Goal: Task Accomplishment & Management: Use online tool/utility

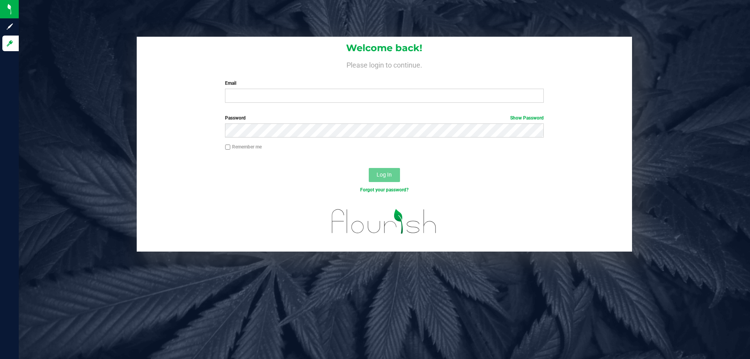
click at [273, 98] on input "Email" at bounding box center [384, 96] width 318 height 14
type input "relewis@liveparallel.com"
click at [369, 168] on button "Log In" at bounding box center [384, 175] width 31 height 14
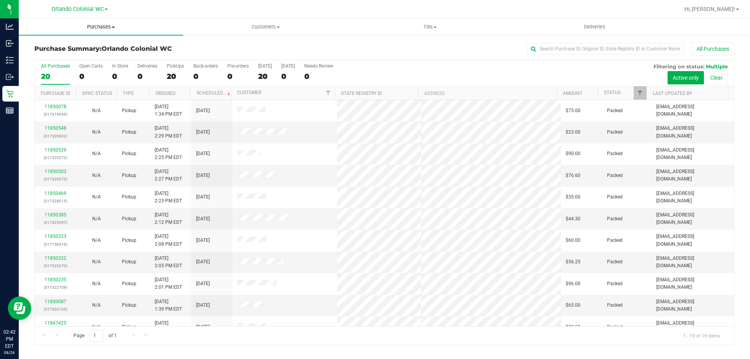
click at [106, 25] on span "Purchases" at bounding box center [101, 26] width 165 height 7
click at [58, 57] on span "Fulfillment" at bounding box center [43, 56] width 48 height 7
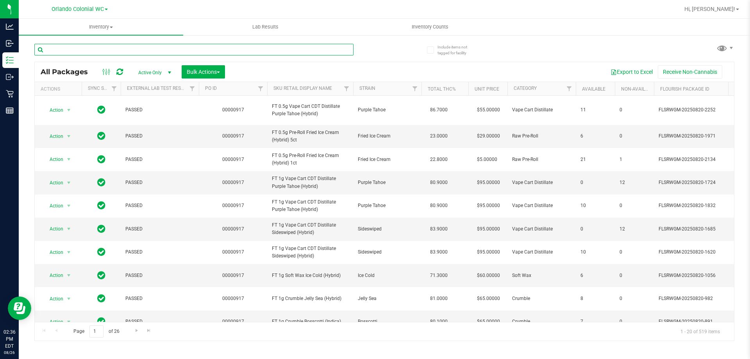
drag, startPoint x: 187, startPoint y: 51, endPoint x: 181, endPoint y: 50, distance: 5.7
click at [185, 50] on input "text" at bounding box center [193, 50] width 319 height 12
paste input "W-AUG25GRZ01-0809"
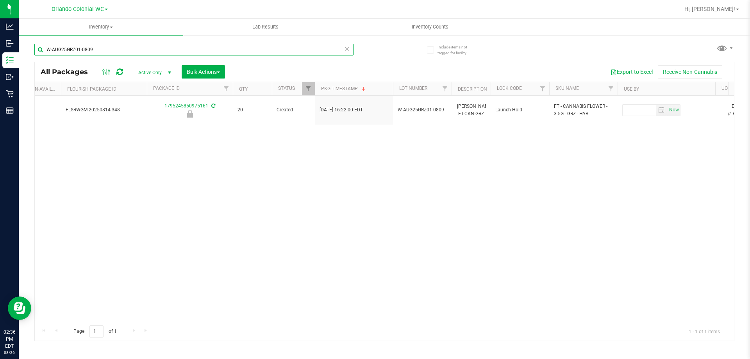
scroll to position [0, 635]
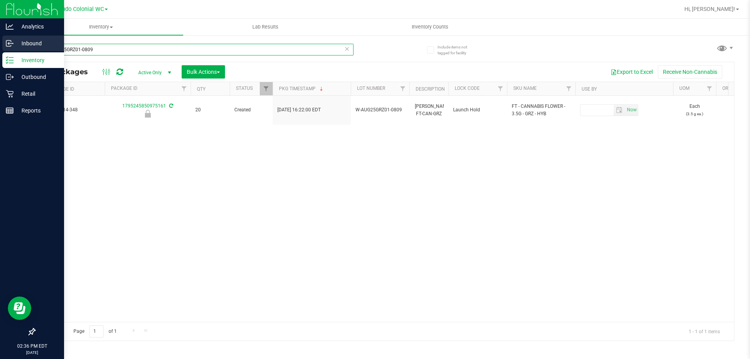
click at [0, 49] on div "Analytics Inbound Inventory Outbound Retail Reports 02:36 PM EDT [DATE] 08/26 O…" at bounding box center [375, 179] width 750 height 359
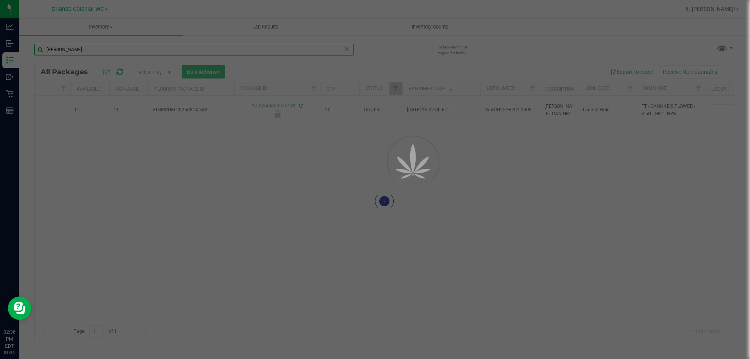
scroll to position [0, 0]
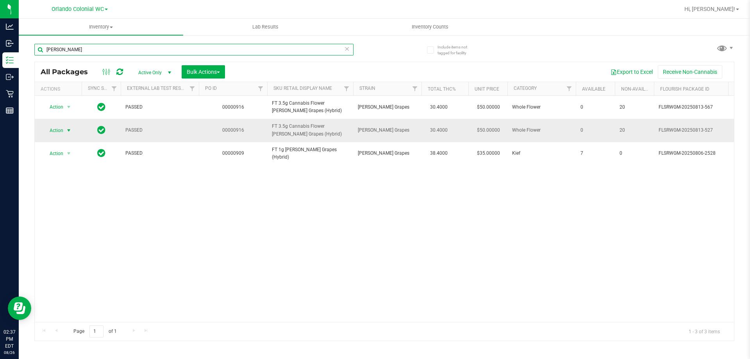
type input "[PERSON_NAME]"
click at [63, 129] on span "Action" at bounding box center [53, 130] width 21 height 11
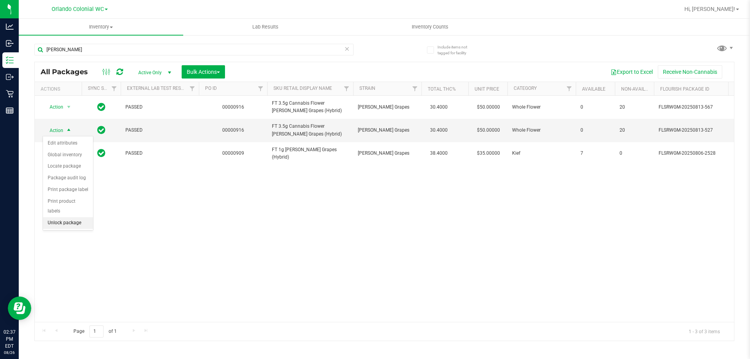
click at [81, 217] on li "Unlock package" at bounding box center [68, 223] width 50 height 12
